Goal: Information Seeking & Learning: Understand process/instructions

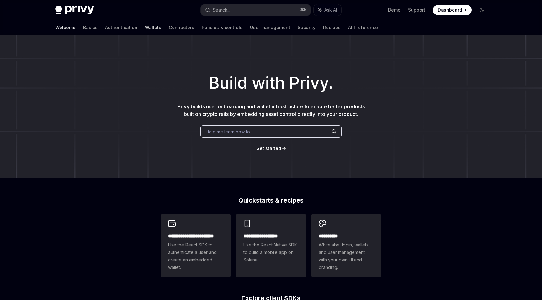
click at [145, 26] on link "Wallets" at bounding box center [153, 27] width 16 height 15
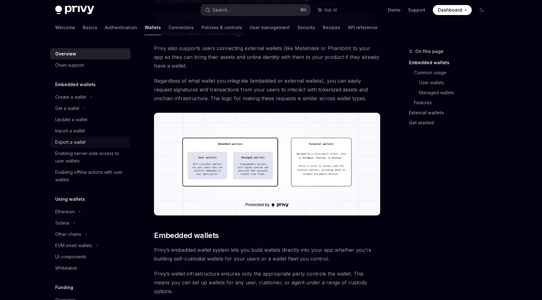
scroll to position [123, 0]
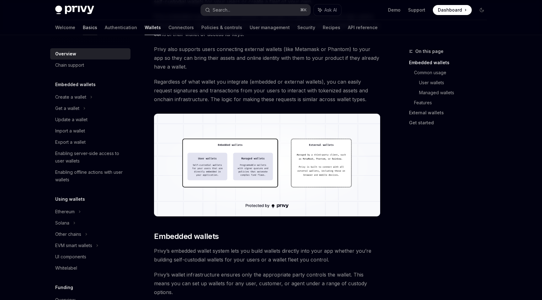
click at [83, 29] on link "Basics" at bounding box center [90, 27] width 14 height 15
type textarea "*"
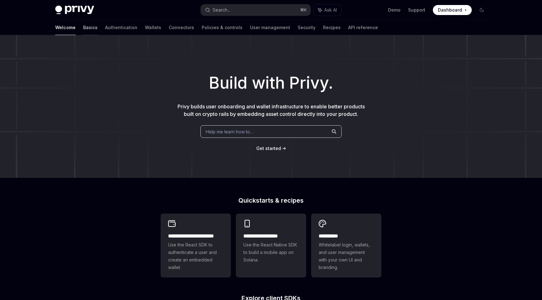
click at [83, 30] on link "Basics" at bounding box center [90, 27] width 14 height 15
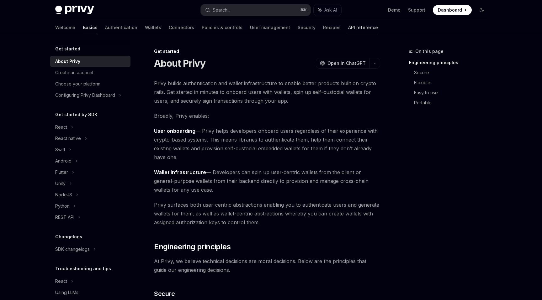
click at [348, 29] on link "API reference" at bounding box center [363, 27] width 30 height 15
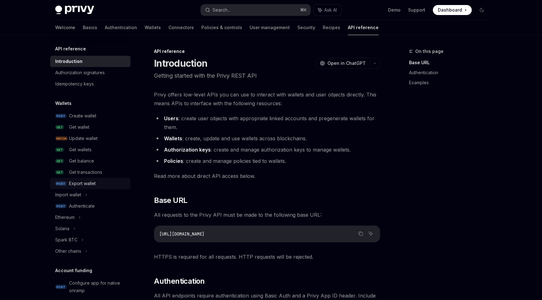
click at [91, 184] on div "Export wallet" at bounding box center [82, 184] width 27 height 8
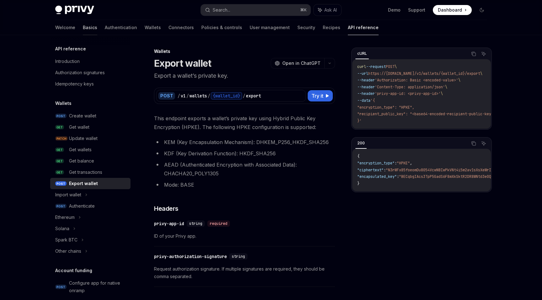
click at [83, 32] on link "Basics" at bounding box center [90, 27] width 14 height 15
type textarea "*"
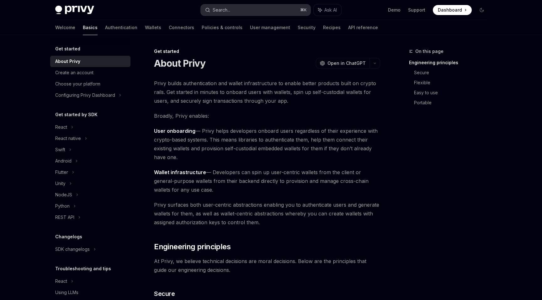
click at [227, 6] on div "Search..." at bounding box center [222, 10] width 18 height 8
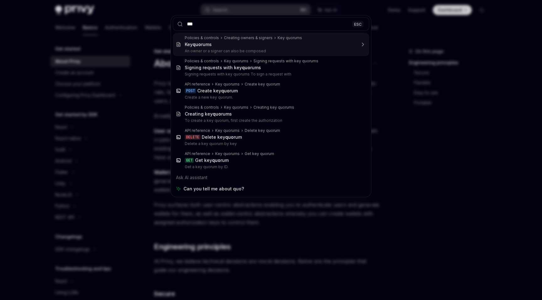
type input "**"
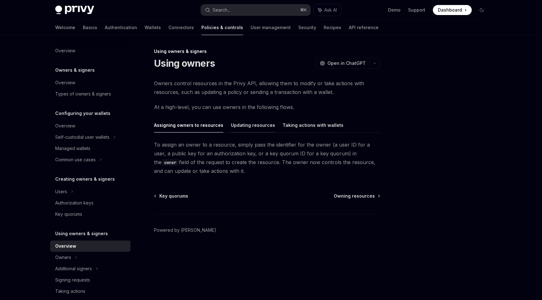
click at [235, 124] on button "Updating resources" at bounding box center [253, 125] width 44 height 15
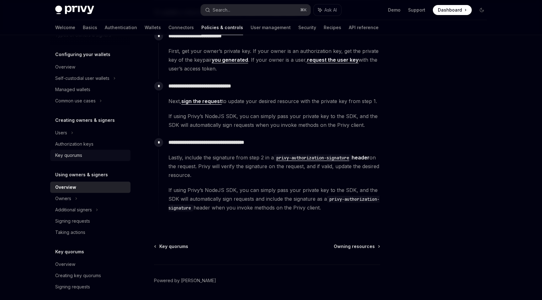
scroll to position [60, 0]
click at [84, 231] on div "Taking actions" at bounding box center [70, 232] width 30 height 8
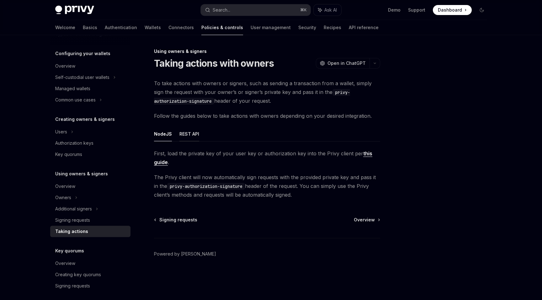
click at [191, 136] on button "REST API" at bounding box center [189, 134] width 20 height 15
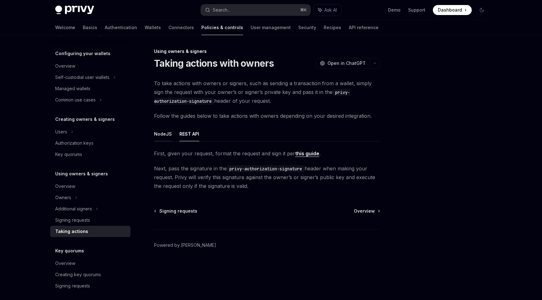
click at [165, 132] on button "NodeJS" at bounding box center [163, 134] width 18 height 15
type textarea "*"
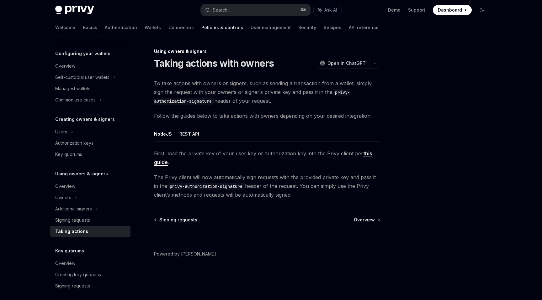
click at [362, 153] on link "this guide" at bounding box center [263, 158] width 218 height 15
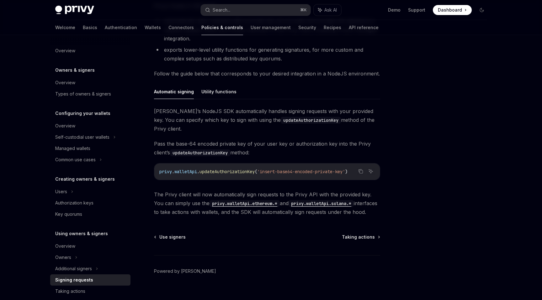
scroll to position [152, 0]
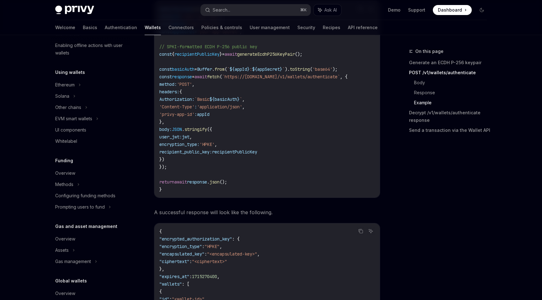
scroll to position [1012, 0]
